Goal: Task Accomplishment & Management: Manage account settings

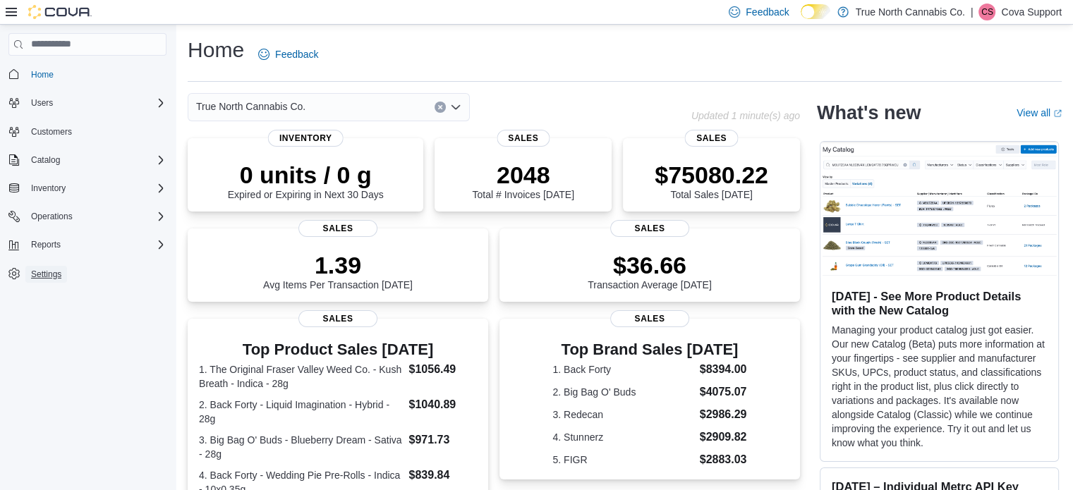
click at [37, 275] on span "Settings" at bounding box center [46, 274] width 30 height 11
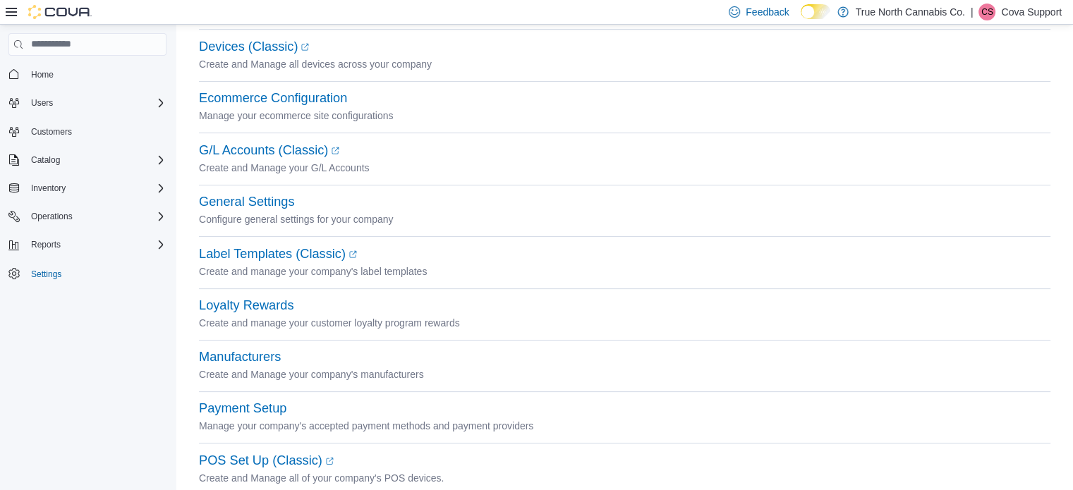
scroll to position [423, 0]
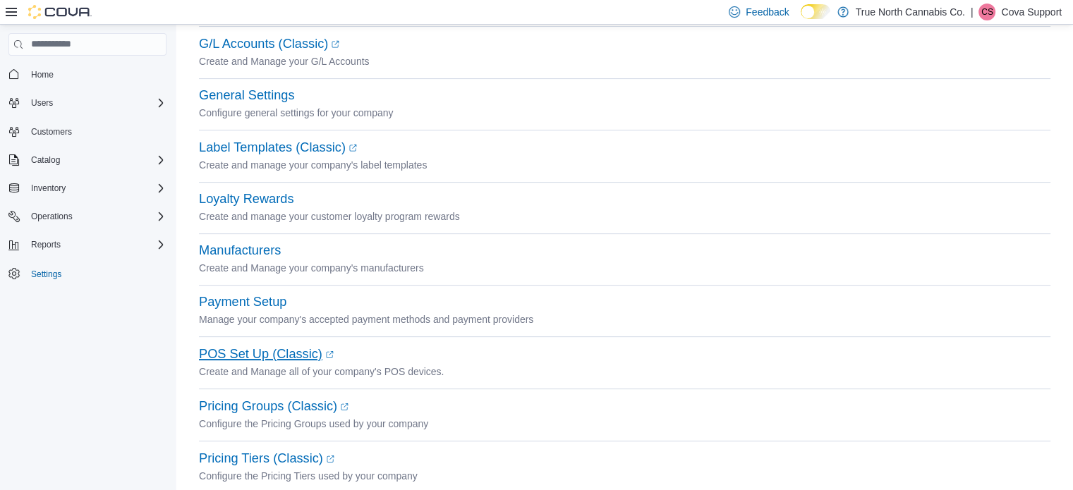
click at [273, 357] on link "POS Set Up (Classic) (opens in a new tab or window)" at bounding box center [266, 354] width 135 height 14
click at [42, 104] on span "Users" at bounding box center [42, 102] width 22 height 11
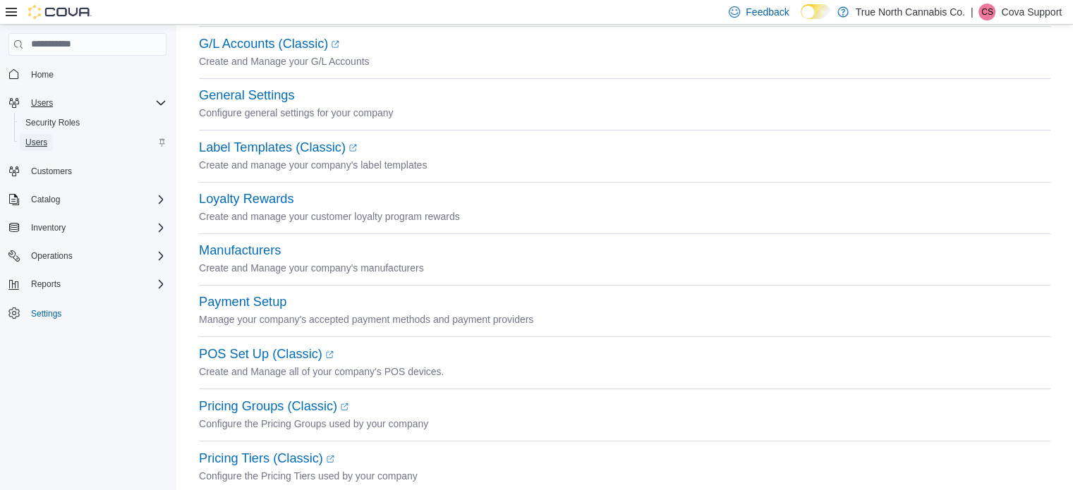
click at [33, 144] on span "Users" at bounding box center [36, 142] width 22 height 11
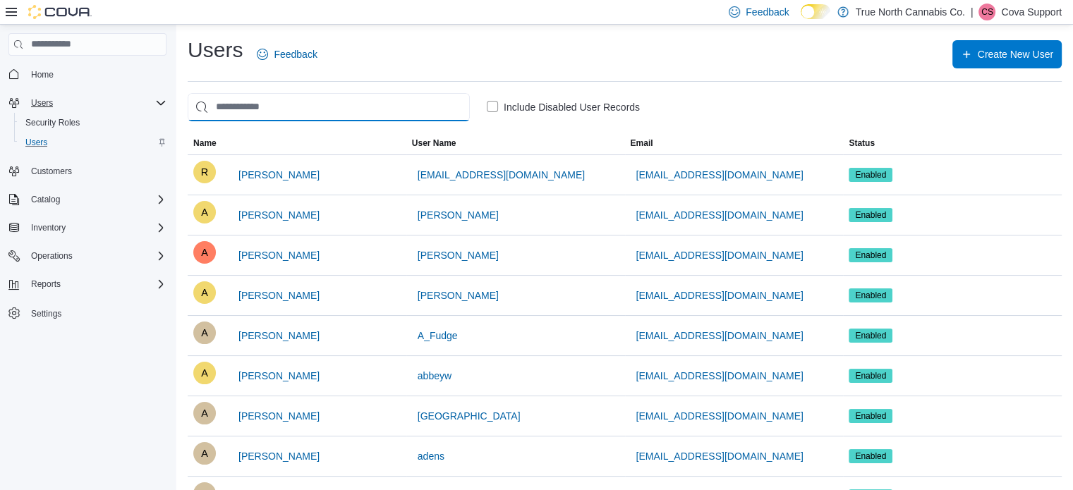
click at [349, 107] on input "search" at bounding box center [329, 107] width 282 height 28
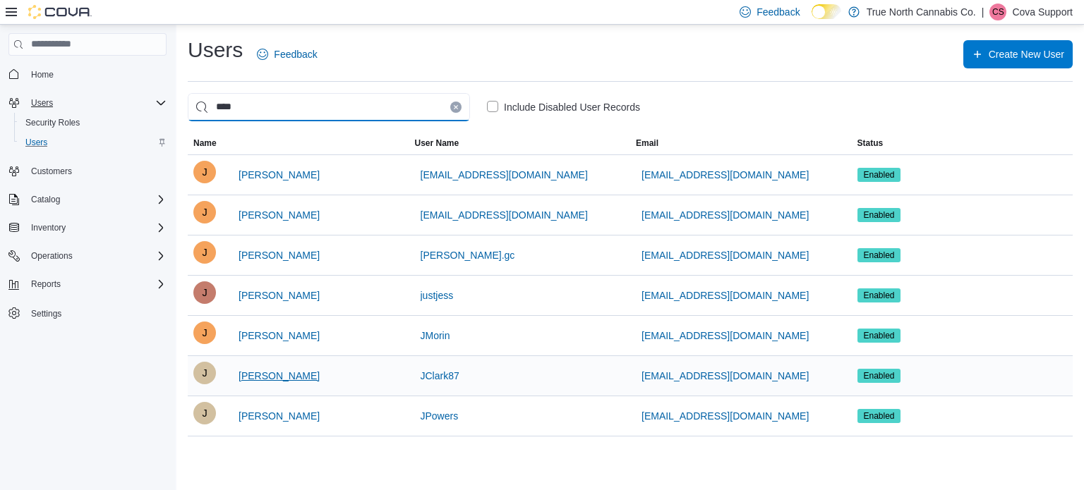
type input "****"
drag, startPoint x: 291, startPoint y: 378, endPoint x: 232, endPoint y: 375, distance: 59.3
click at [232, 375] on div "J Jessie Clark" at bounding box center [298, 376] width 210 height 28
copy span "Jessie Clark"
click at [1037, 18] on p "Cova Support" at bounding box center [1042, 12] width 61 height 17
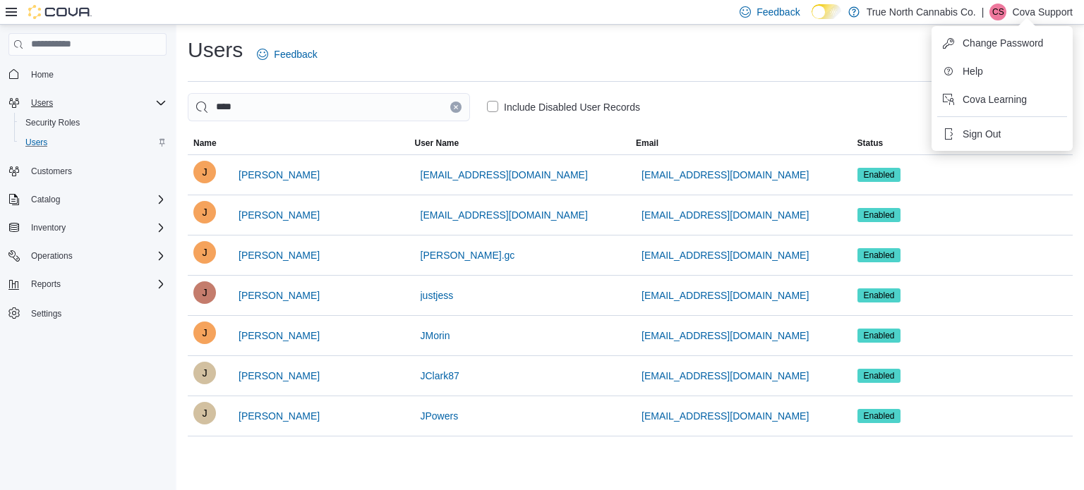
click at [1035, 12] on p "Cova Support" at bounding box center [1042, 12] width 61 height 17
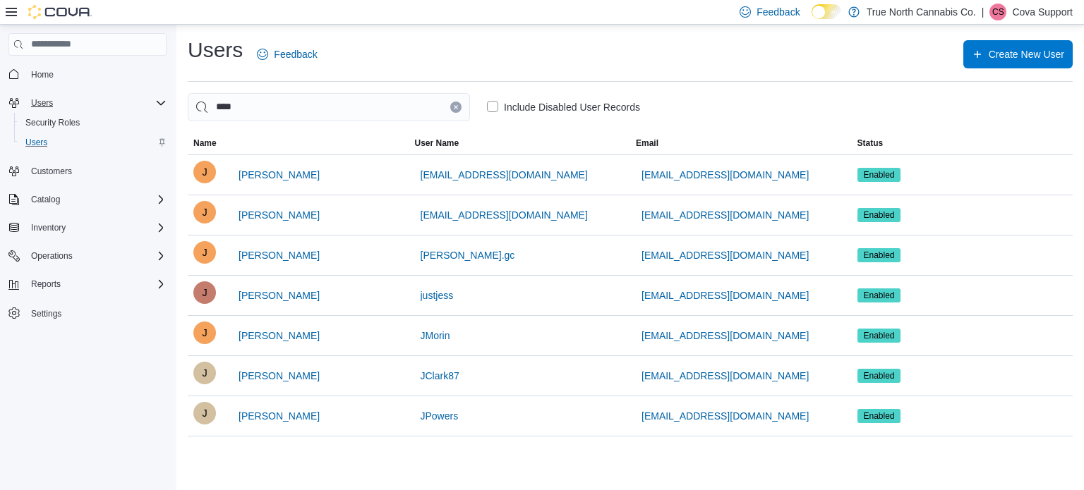
drag, startPoint x: 1047, startPoint y: 8, endPoint x: 1045, endPoint y: 23, distance: 14.3
click at [1047, 9] on p "Cova Support" at bounding box center [1042, 12] width 61 height 17
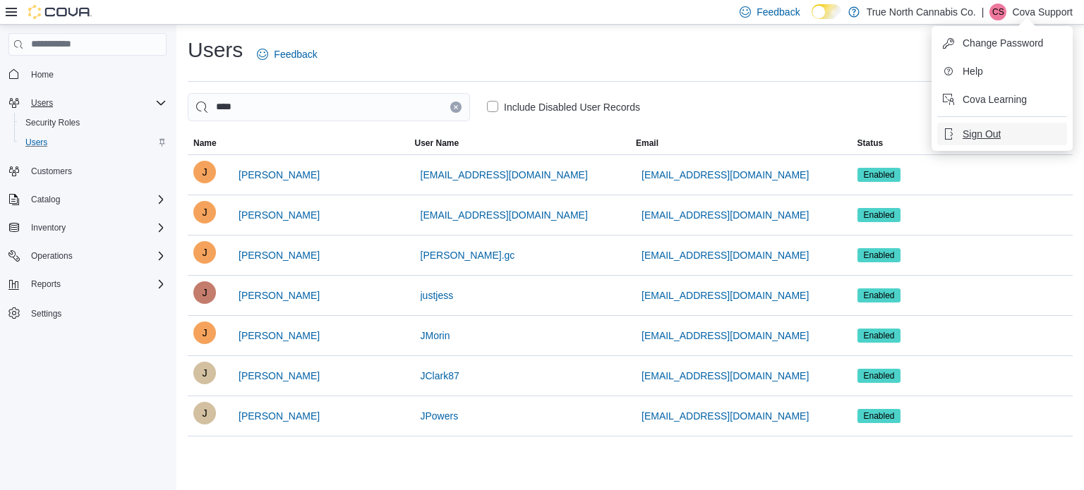
drag, startPoint x: 968, startPoint y: 138, endPoint x: 824, endPoint y: 103, distance: 148.7
click at [967, 138] on span "Sign Out" at bounding box center [982, 134] width 38 height 14
